Goal: Task Accomplishment & Management: Manage account settings

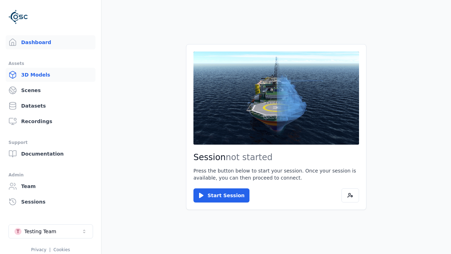
click at [50, 75] on link "3D Models" at bounding box center [51, 75] width 90 height 14
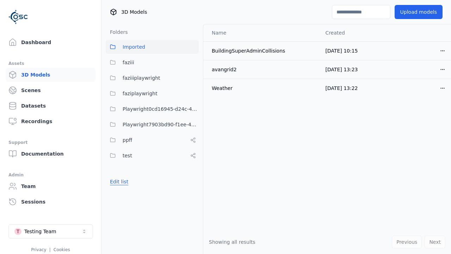
click at [118, 182] on button "Edit list" at bounding box center [119, 181] width 27 height 13
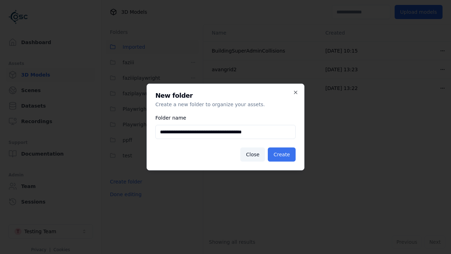
type input "**********"
click at [283, 154] on button "Create" at bounding box center [282, 154] width 28 height 14
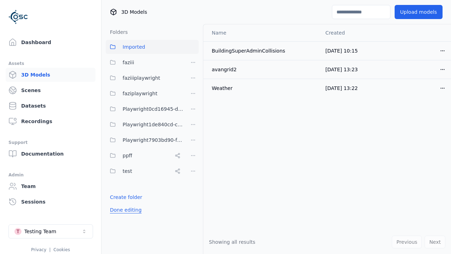
click at [124, 210] on button "Done editing" at bounding box center [126, 209] width 40 height 13
click at [118, 203] on button "Done editing" at bounding box center [126, 209] width 40 height 13
click at [193, 124] on html "Support Dashboard Assets 3D Models Scenes Datasets Recordings Support Documenta…" at bounding box center [225, 127] width 451 height 254
click at [193, 150] on div "Rename" at bounding box center [195, 150] width 47 height 11
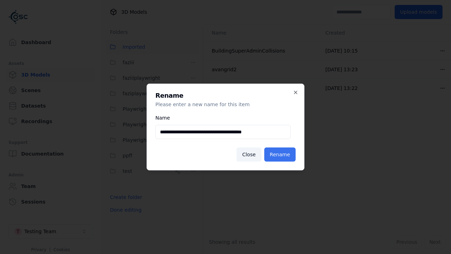
click at [223, 132] on input "**********" at bounding box center [222, 132] width 135 height 14
type input "**********"
click at [281, 154] on button "Rename" at bounding box center [279, 154] width 31 height 14
click at [124, 210] on button "Done editing" at bounding box center [126, 209] width 40 height 13
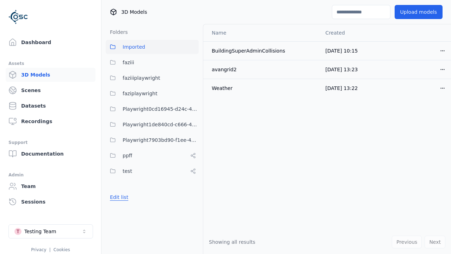
click at [118, 197] on button "Edit list" at bounding box center [119, 197] width 27 height 13
click at [193, 124] on html "Support Dashboard Assets 3D Models Scenes Datasets Recordings Support Documenta…" at bounding box center [225, 127] width 451 height 254
click at [193, 161] on div "Delete" at bounding box center [195, 161] width 47 height 11
click at [124, 210] on button "Done editing" at bounding box center [126, 209] width 40 height 13
